Goal: Navigation & Orientation: Find specific page/section

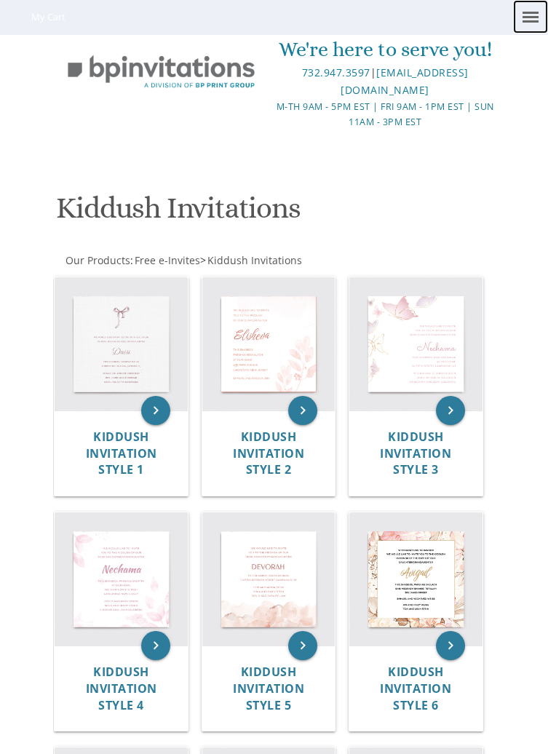
click at [531, 33] on link at bounding box center [530, 16] width 35 height 33
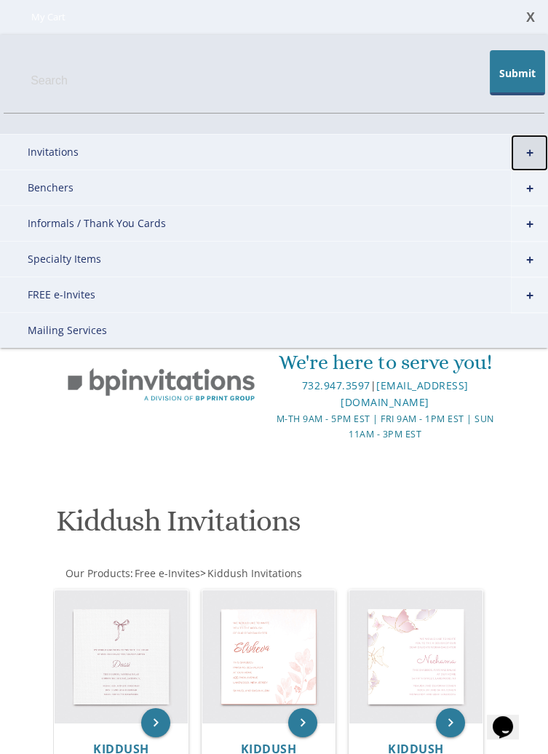
click at [533, 151] on link "+" at bounding box center [529, 153] width 37 height 36
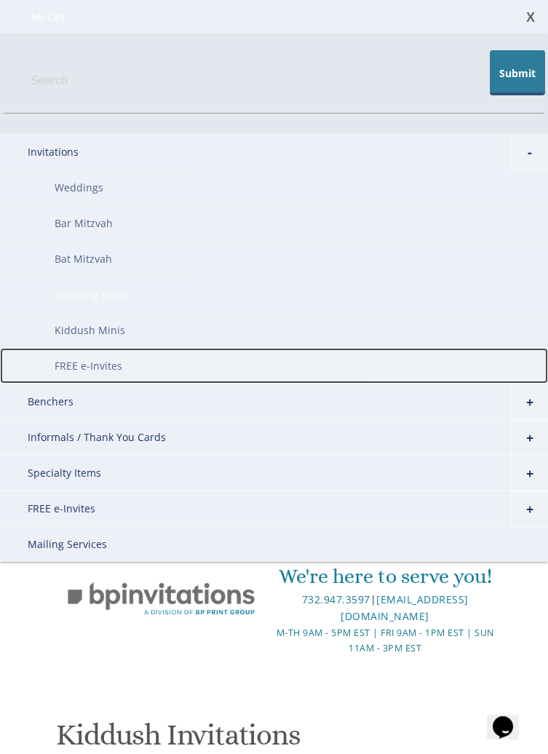
click at [292, 356] on link "FREE e-Invites" at bounding box center [274, 366] width 548 height 36
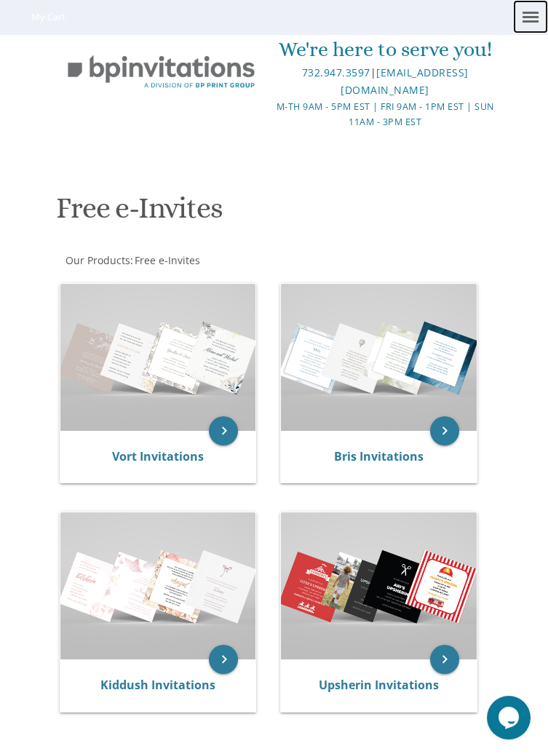
click at [535, 16] on span at bounding box center [530, 17] width 16 height 2
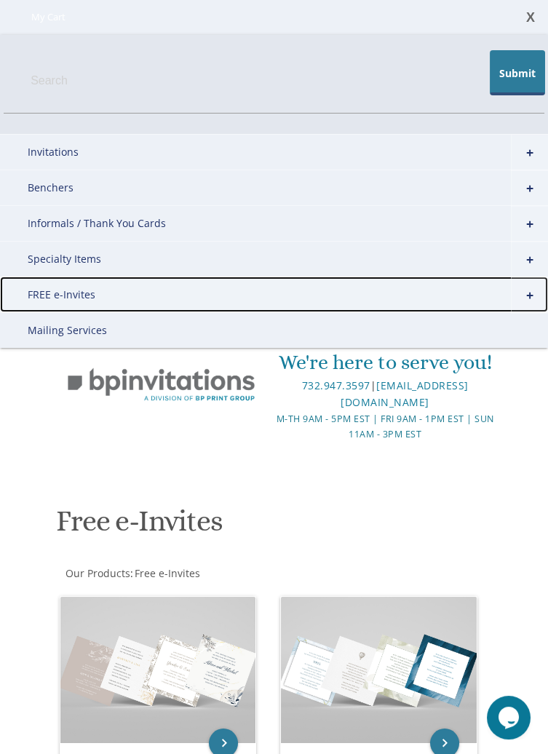
click at [35, 291] on link "FREE e-Invites" at bounding box center [274, 294] width 548 height 36
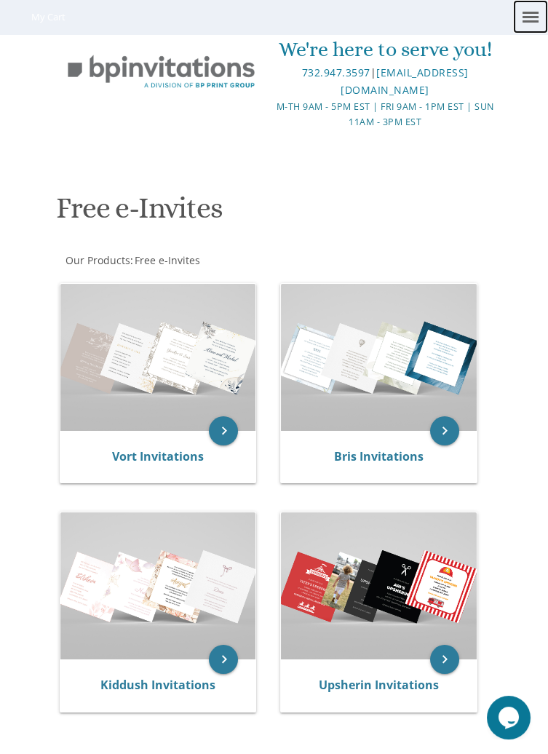
click at [535, 32] on link at bounding box center [530, 16] width 35 height 33
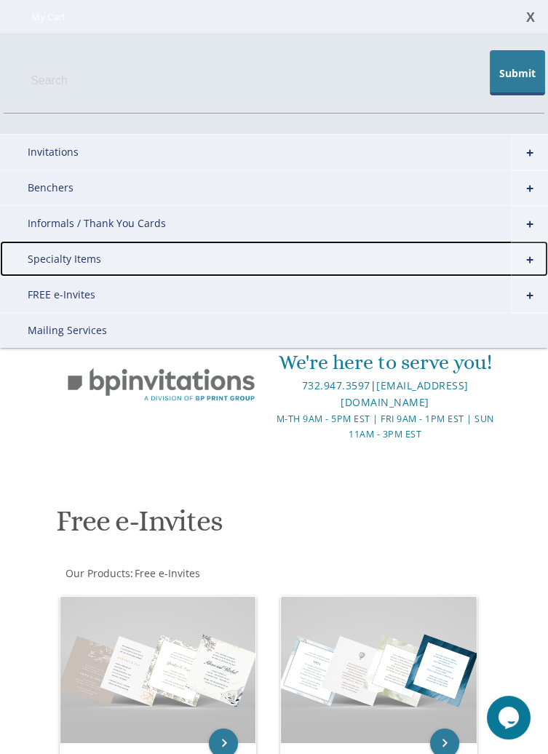
click at [41, 255] on link "Specialty Items" at bounding box center [274, 259] width 548 height 36
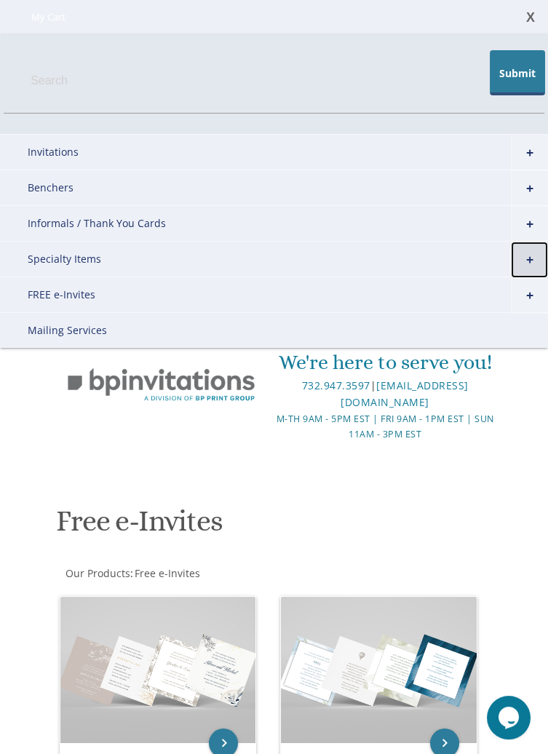
click at [528, 267] on link "+" at bounding box center [529, 260] width 37 height 36
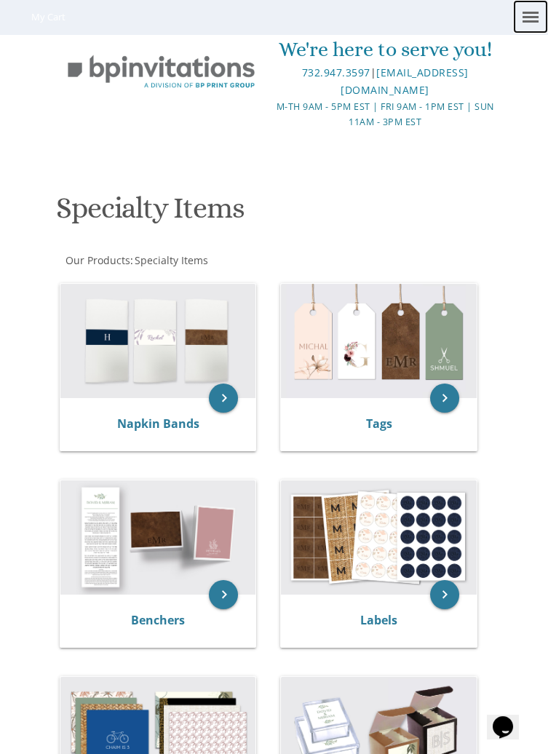
click at [529, 12] on span at bounding box center [530, 13] width 16 height 2
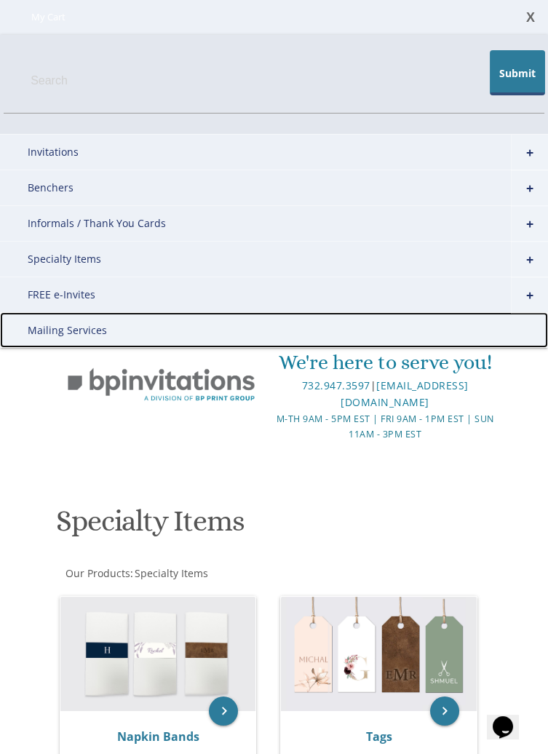
click at [31, 318] on link "Mailing Services" at bounding box center [274, 330] width 548 height 36
